Goal: Find specific fact: Find specific page/section

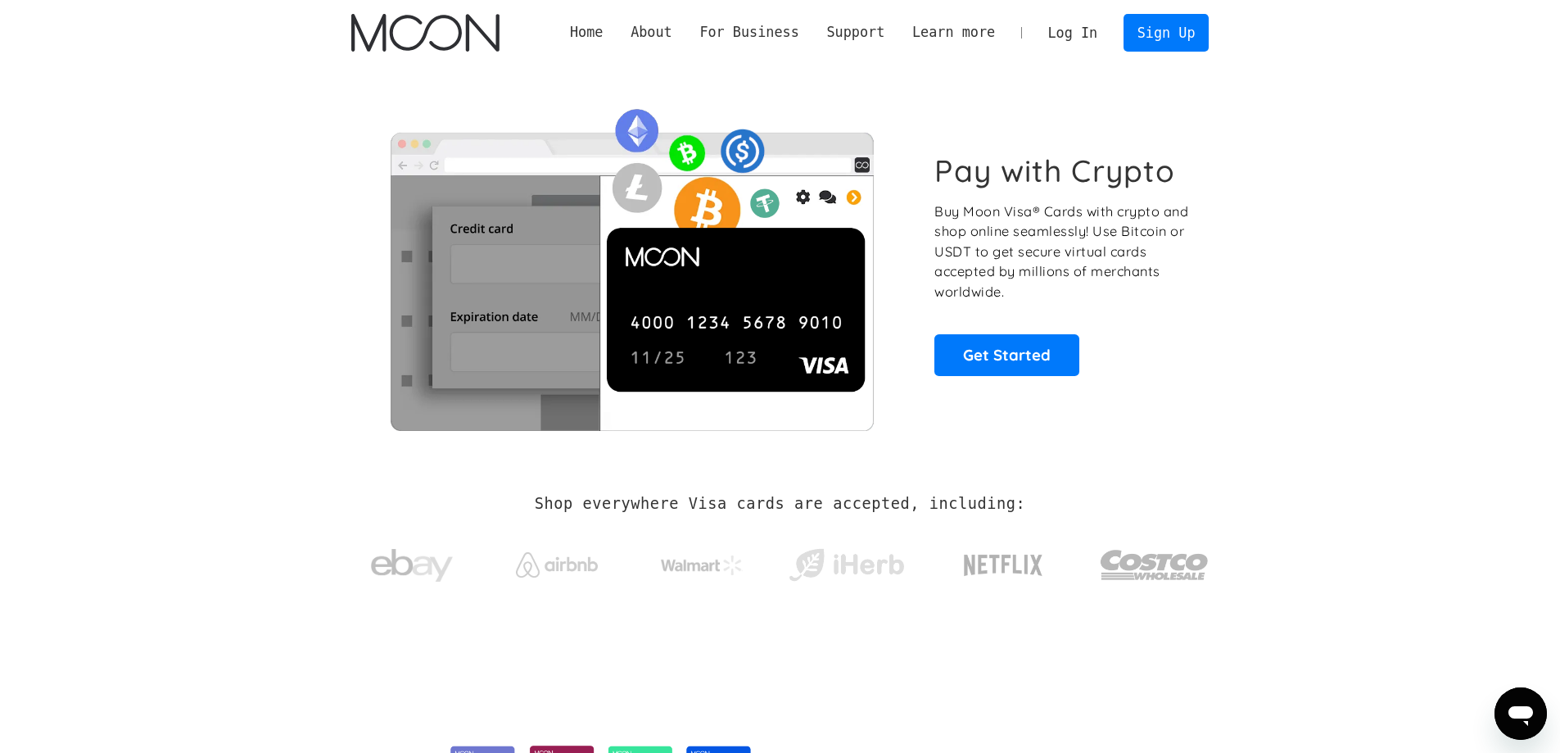
click at [1081, 36] on link "Log In" at bounding box center [1072, 33] width 77 height 36
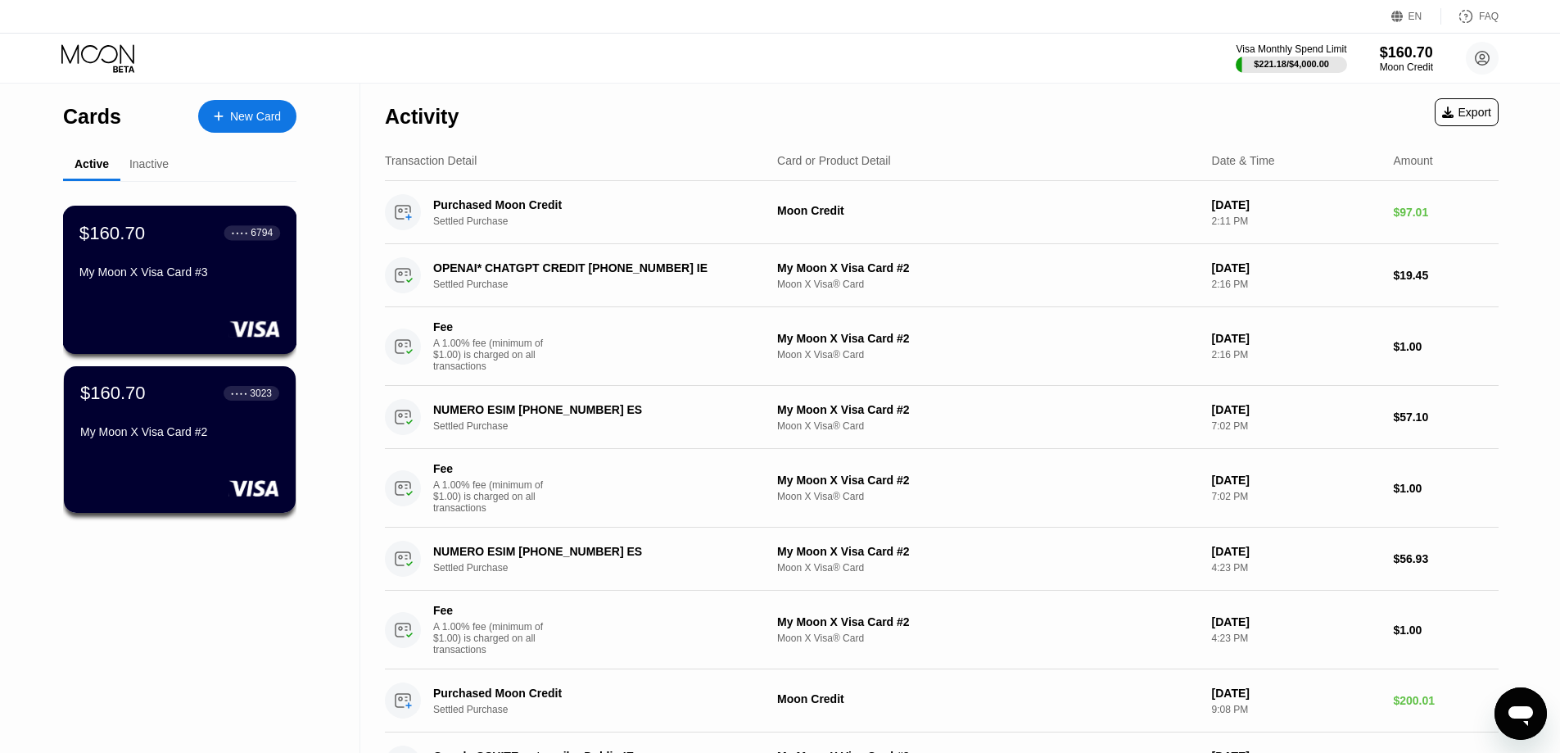
click at [155, 438] on div "My Moon X Visa Card #2" at bounding box center [179, 431] width 199 height 13
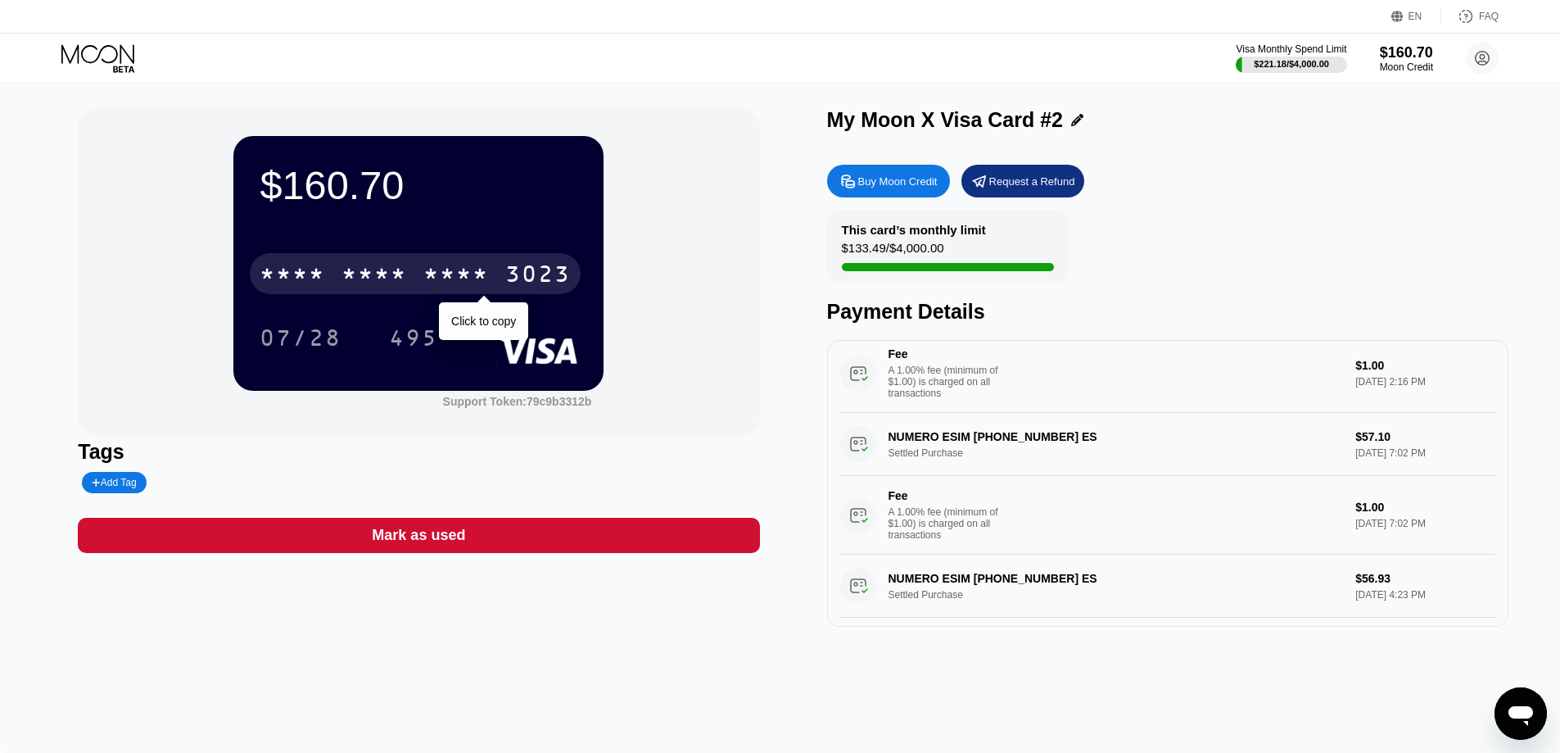
drag, startPoint x: 378, startPoint y: 281, endPoint x: 389, endPoint y: 281, distance: 10.6
click at [379, 281] on div "* * * *" at bounding box center [374, 276] width 66 height 26
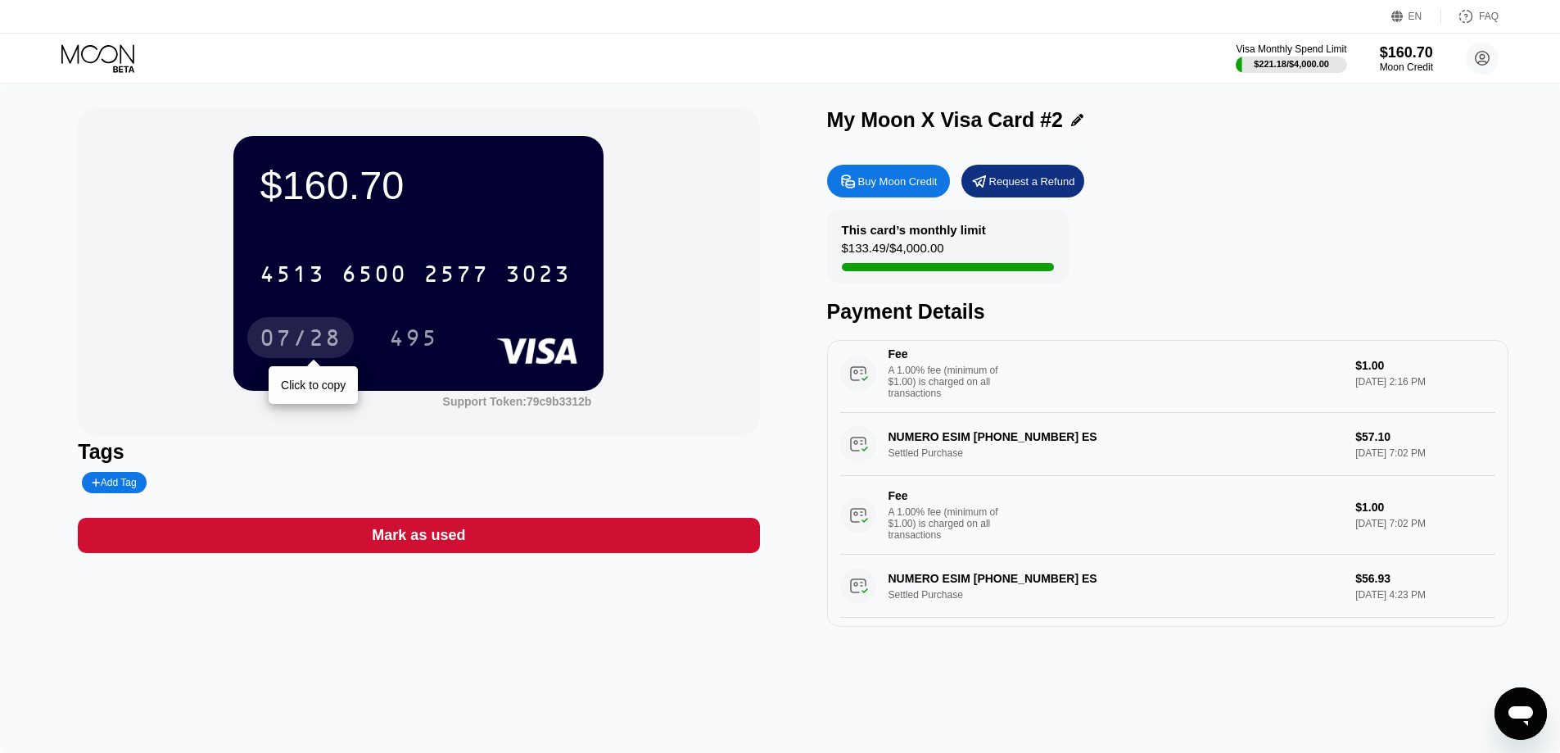
click at [320, 346] on div "07/28" at bounding box center [301, 340] width 82 height 26
click at [405, 334] on div "495" at bounding box center [413, 340] width 49 height 26
